Goal: Information Seeking & Learning: Check status

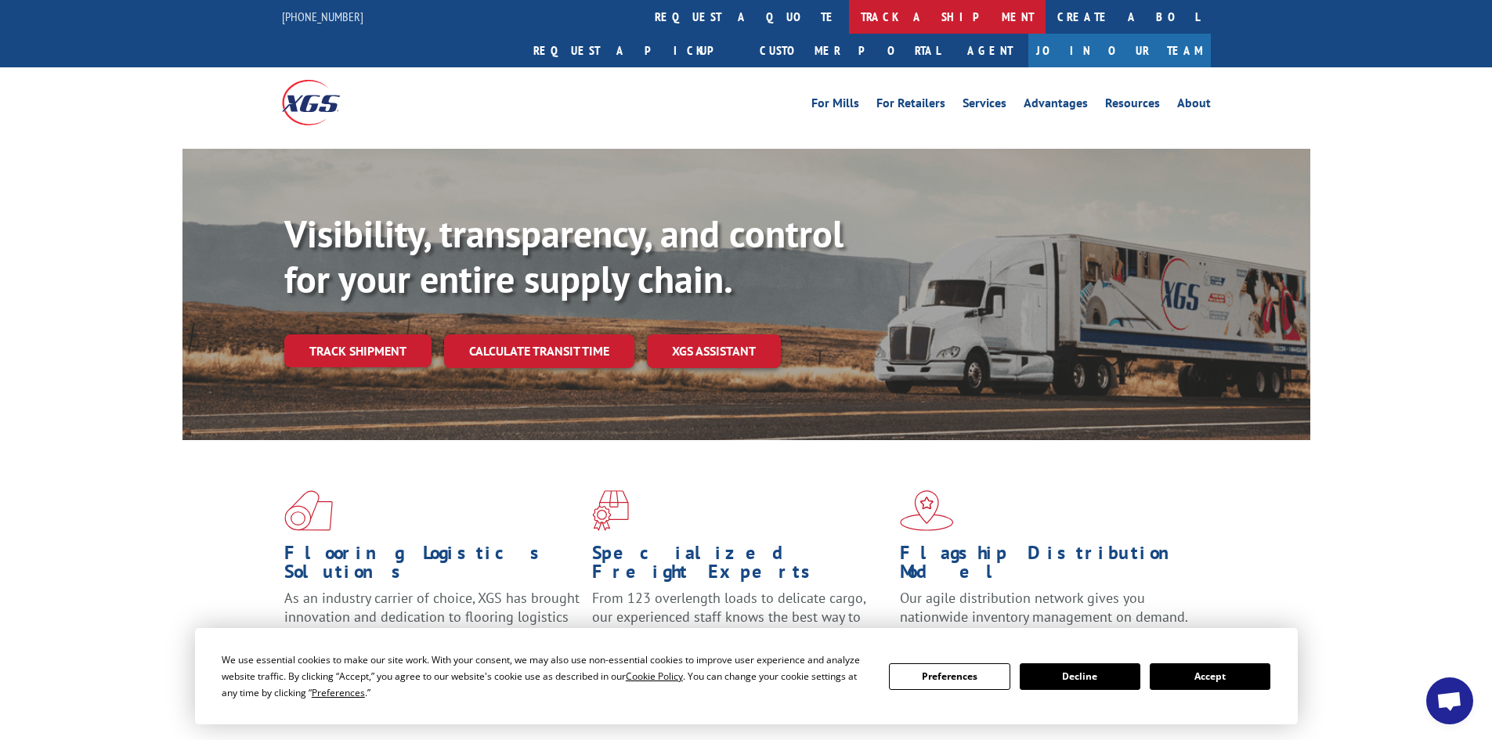
click at [849, 15] on link "track a shipment" at bounding box center [947, 17] width 197 height 34
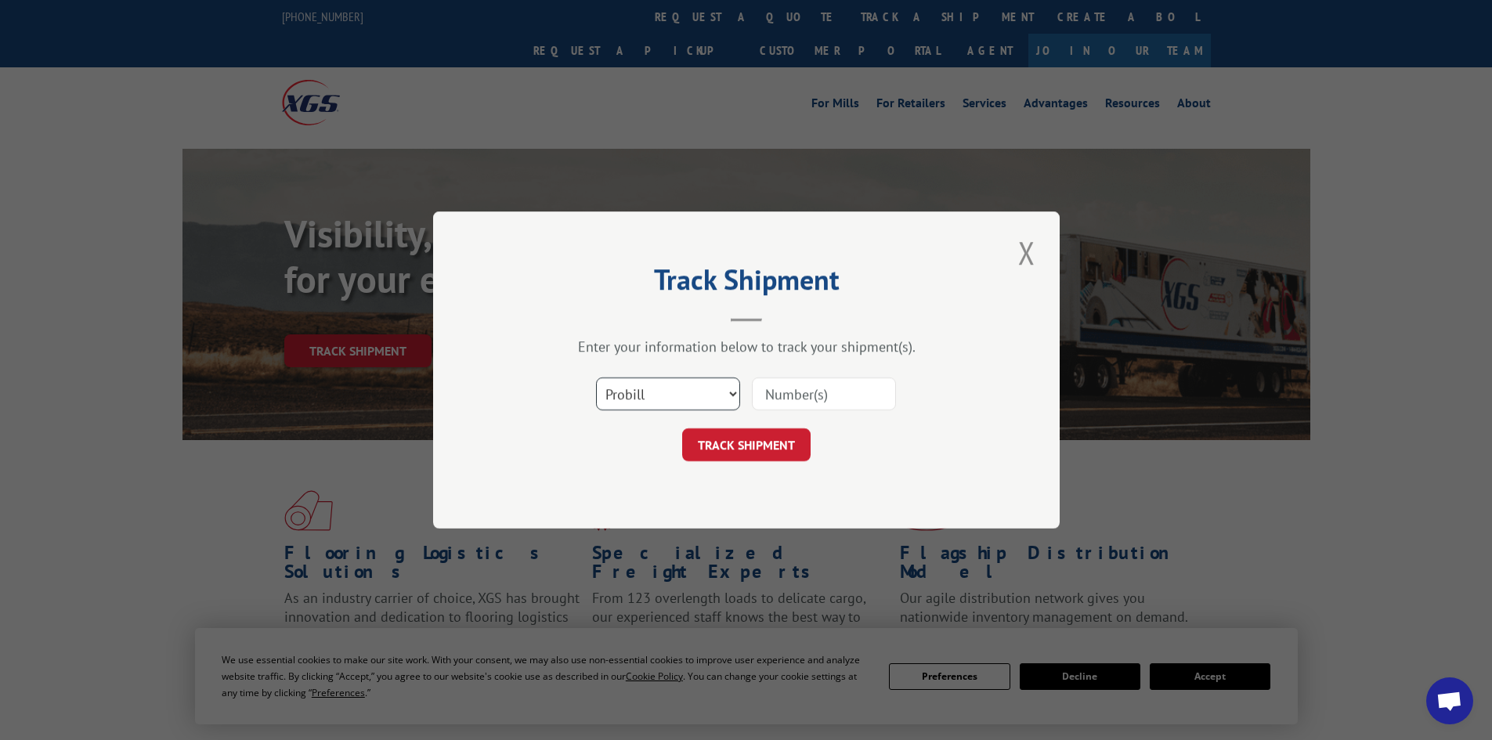
click at [679, 388] on select "Select category... Probill BOL PO" at bounding box center [668, 394] width 144 height 33
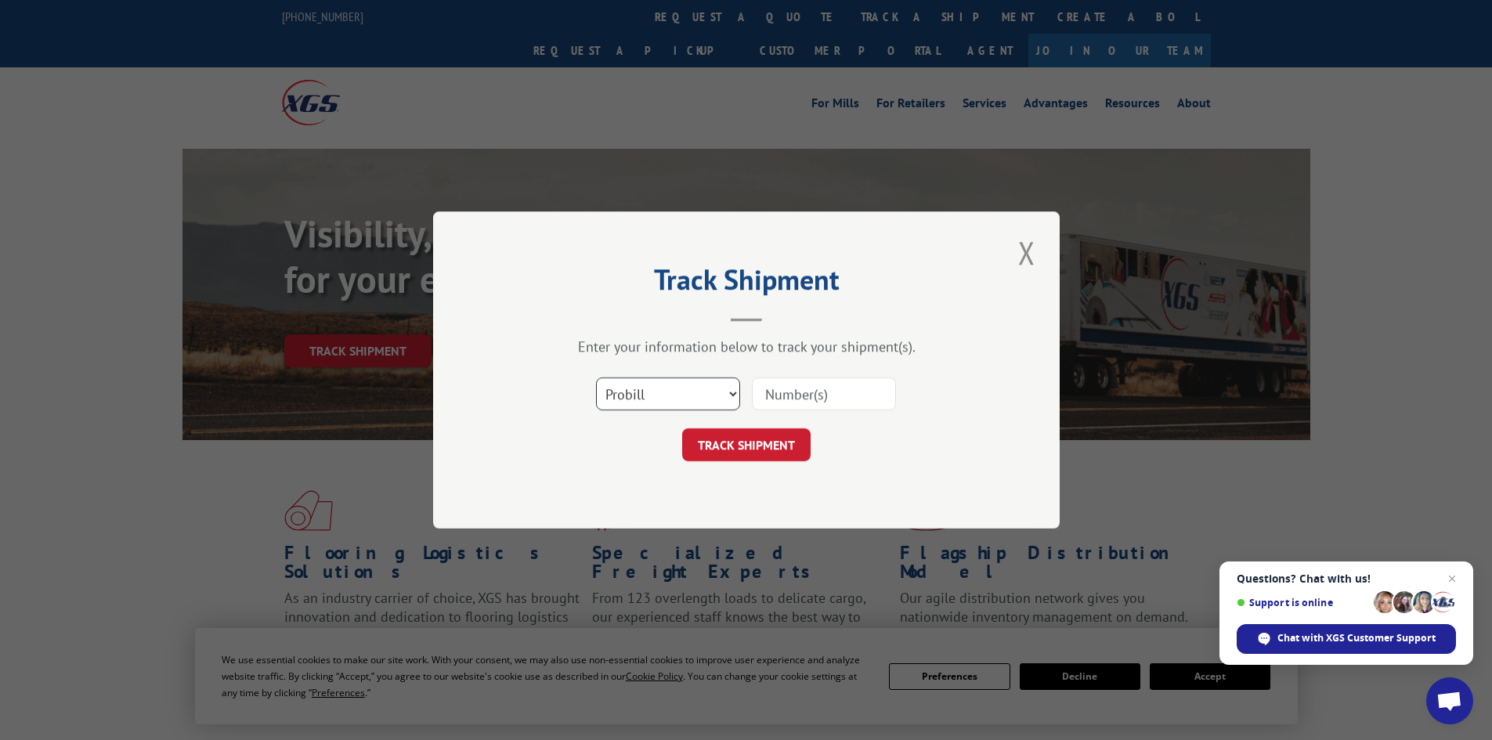
select select "bol"
click at [596, 378] on select "Select category... Probill BOL PO" at bounding box center [668, 394] width 144 height 33
paste input "425332"
type input "425332"
click at [741, 447] on button "TRACK SHIPMENT" at bounding box center [746, 445] width 128 height 33
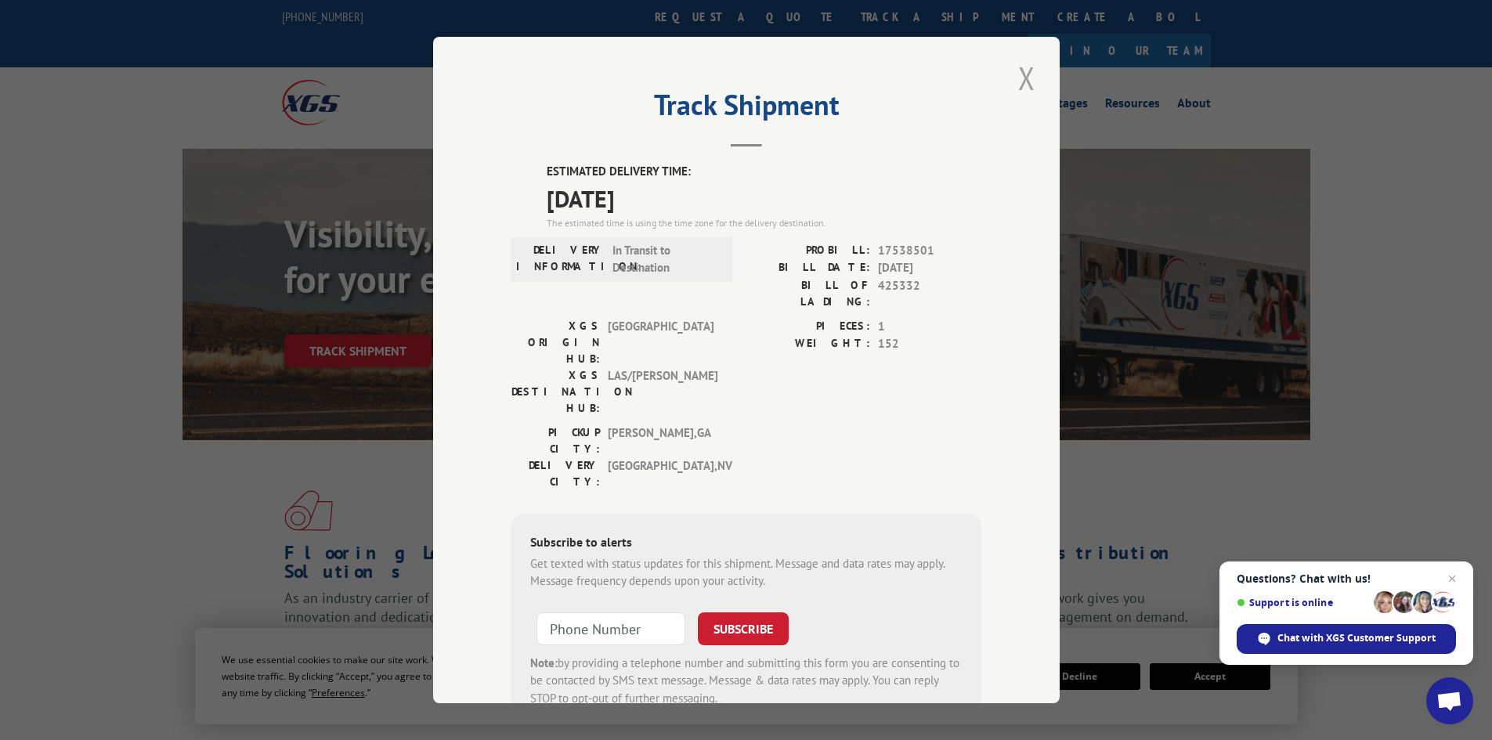
click at [1021, 75] on button "Close modal" at bounding box center [1027, 77] width 27 height 43
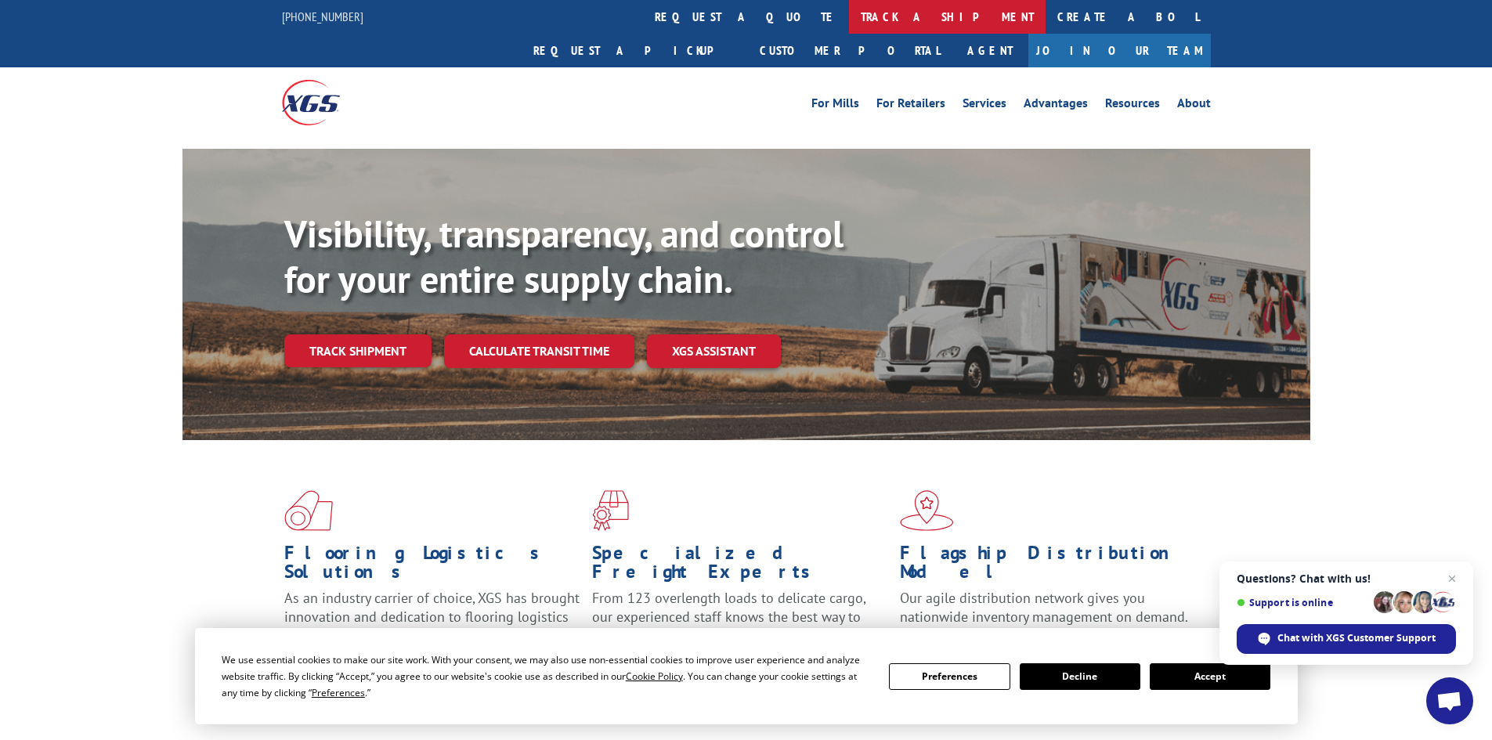
click at [849, 16] on link "track a shipment" at bounding box center [947, 17] width 197 height 34
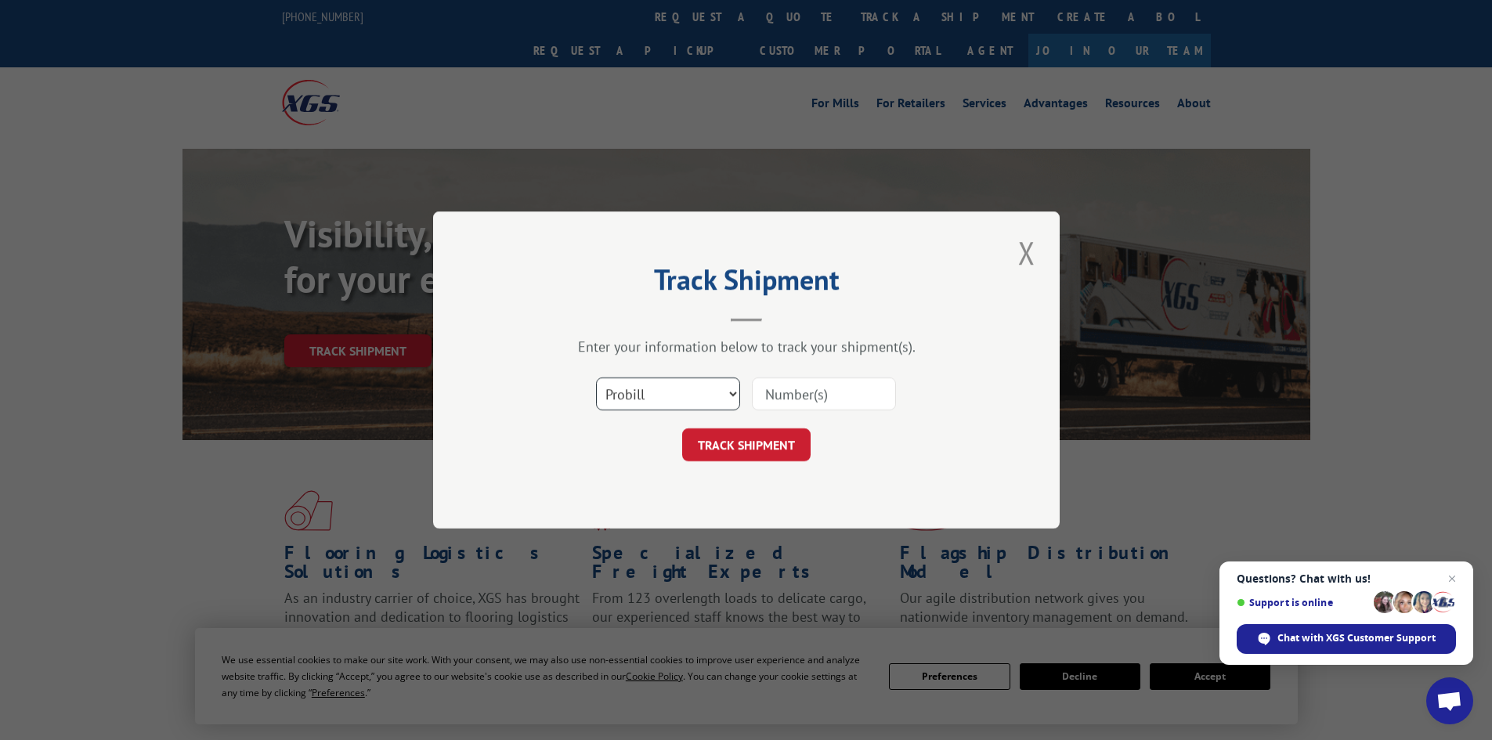
click at [661, 389] on select "Select category... Probill BOL PO" at bounding box center [668, 394] width 144 height 33
select select "bol"
click at [596, 378] on select "Select category... Probill BOL PO" at bounding box center [668, 394] width 144 height 33
click at [794, 395] on input at bounding box center [824, 394] width 144 height 33
paste input "5959210"
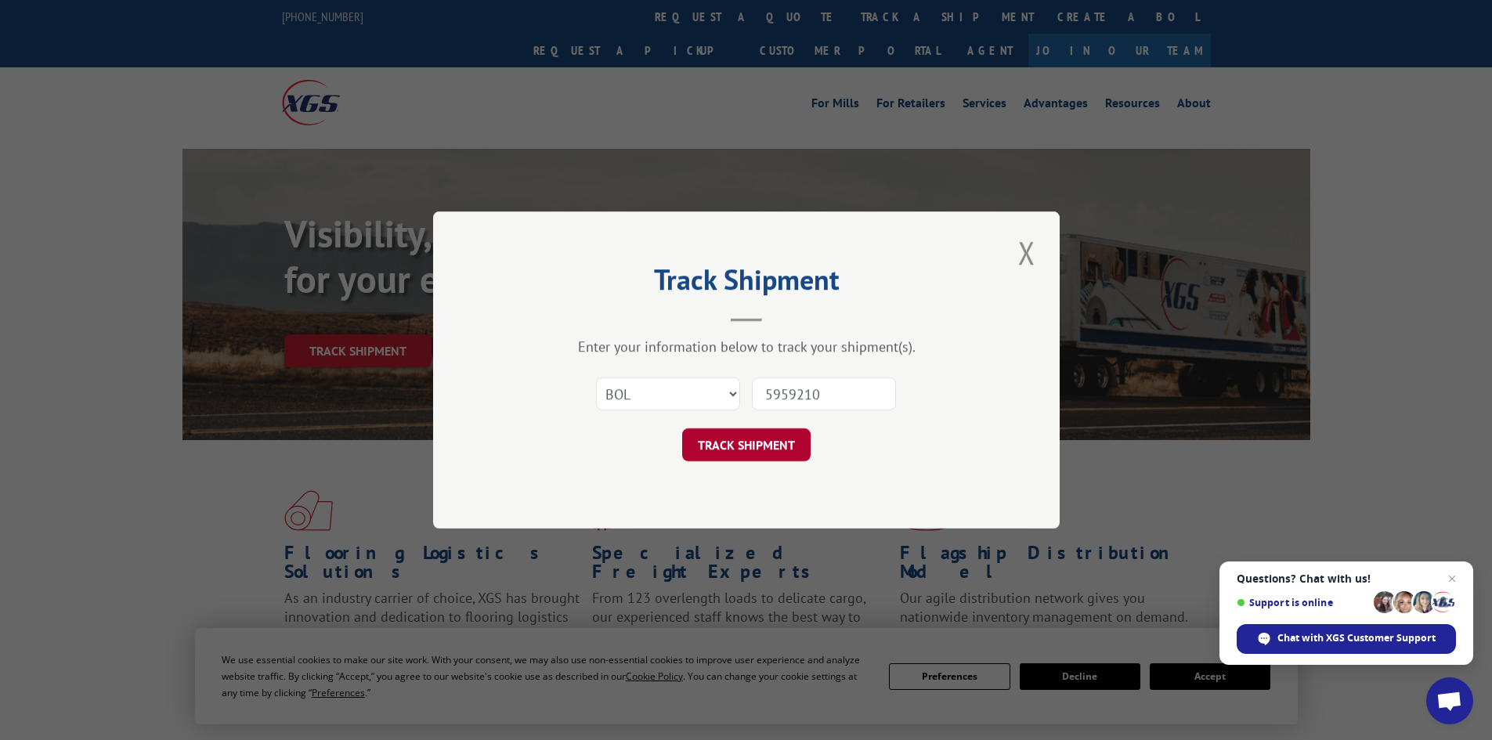
type input "5959210"
click at [749, 446] on button "TRACK SHIPMENT" at bounding box center [746, 445] width 128 height 33
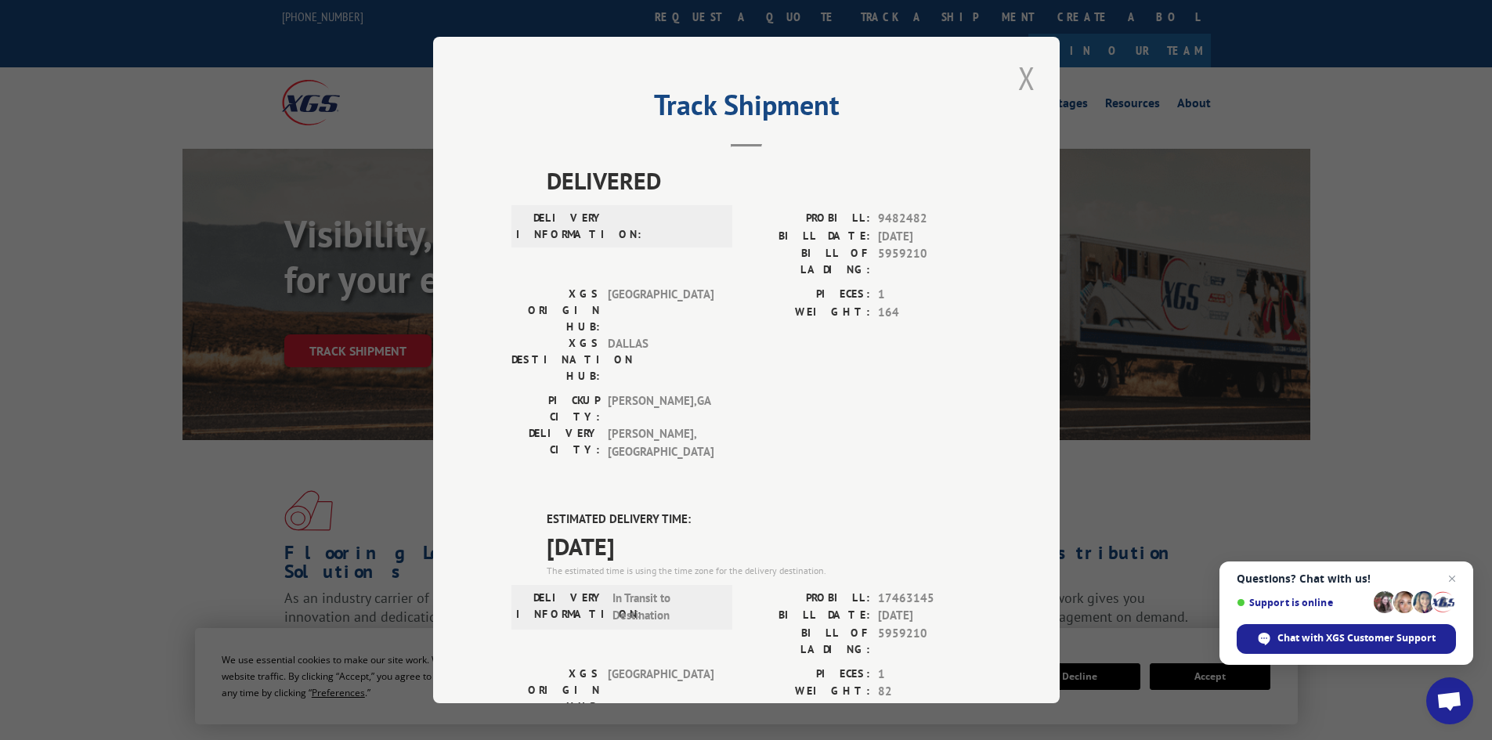
click at [1026, 73] on button "Close modal" at bounding box center [1027, 77] width 27 height 43
